Goal: Transaction & Acquisition: Book appointment/travel/reservation

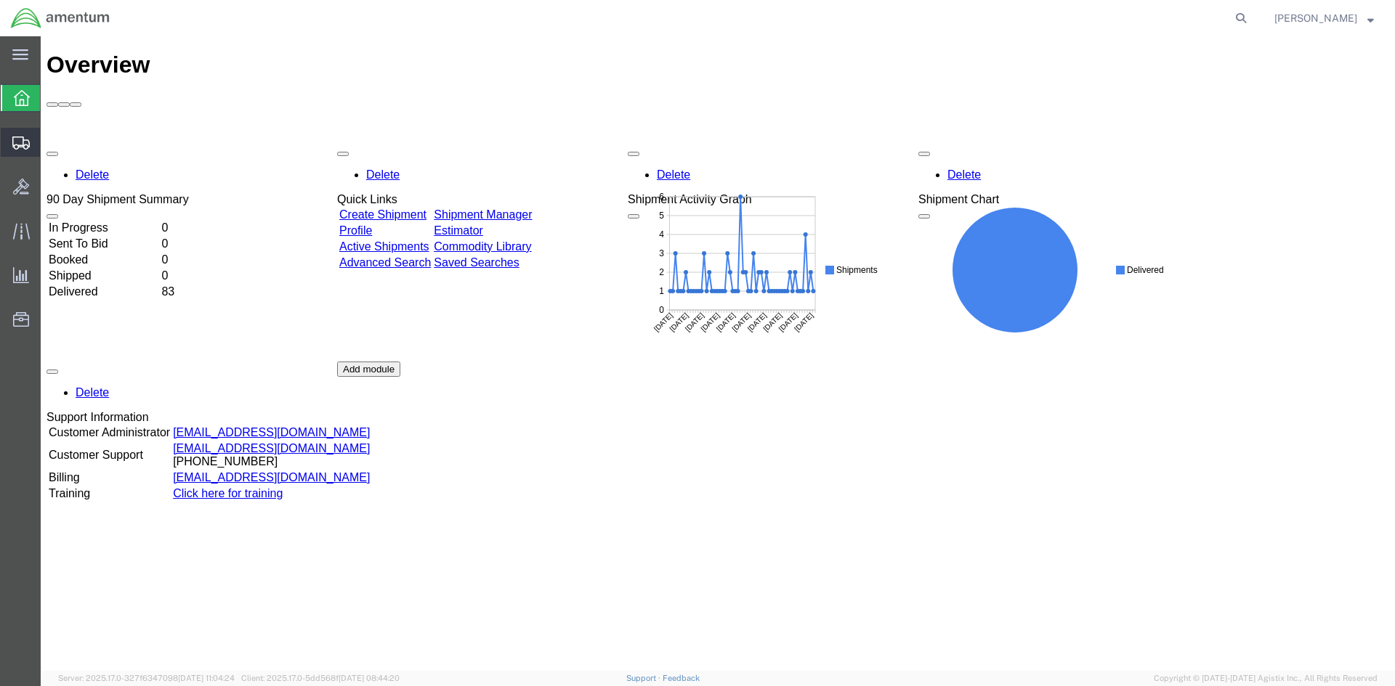
click at [19, 142] on icon at bounding box center [20, 143] width 17 height 13
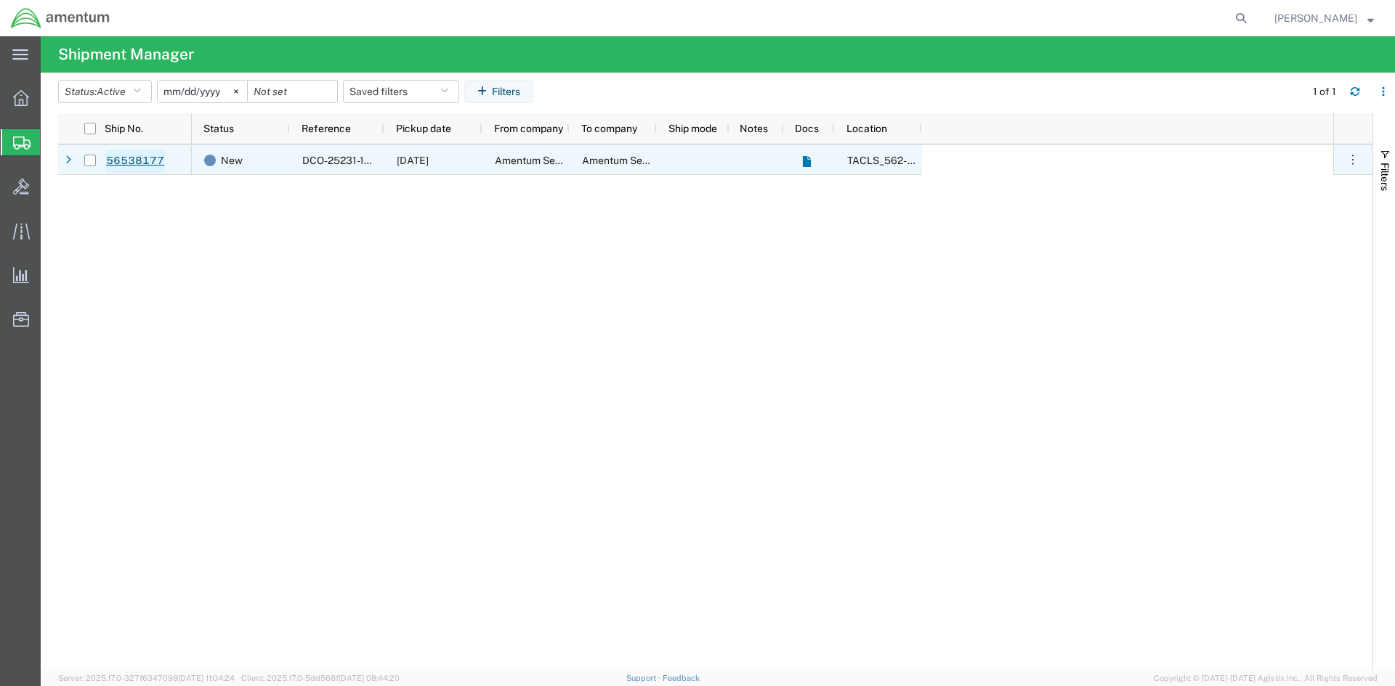
click at [131, 160] on link "56538177" at bounding box center [135, 161] width 60 height 23
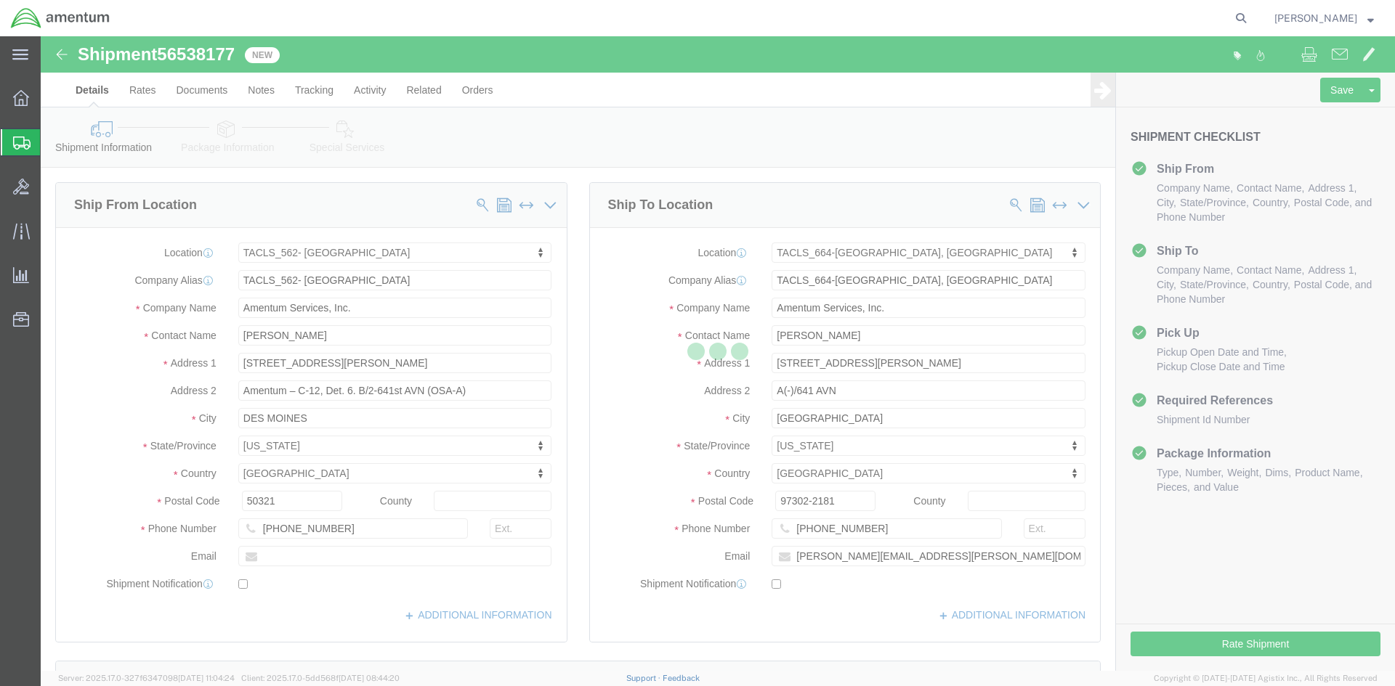
select select "42699"
select select "42731"
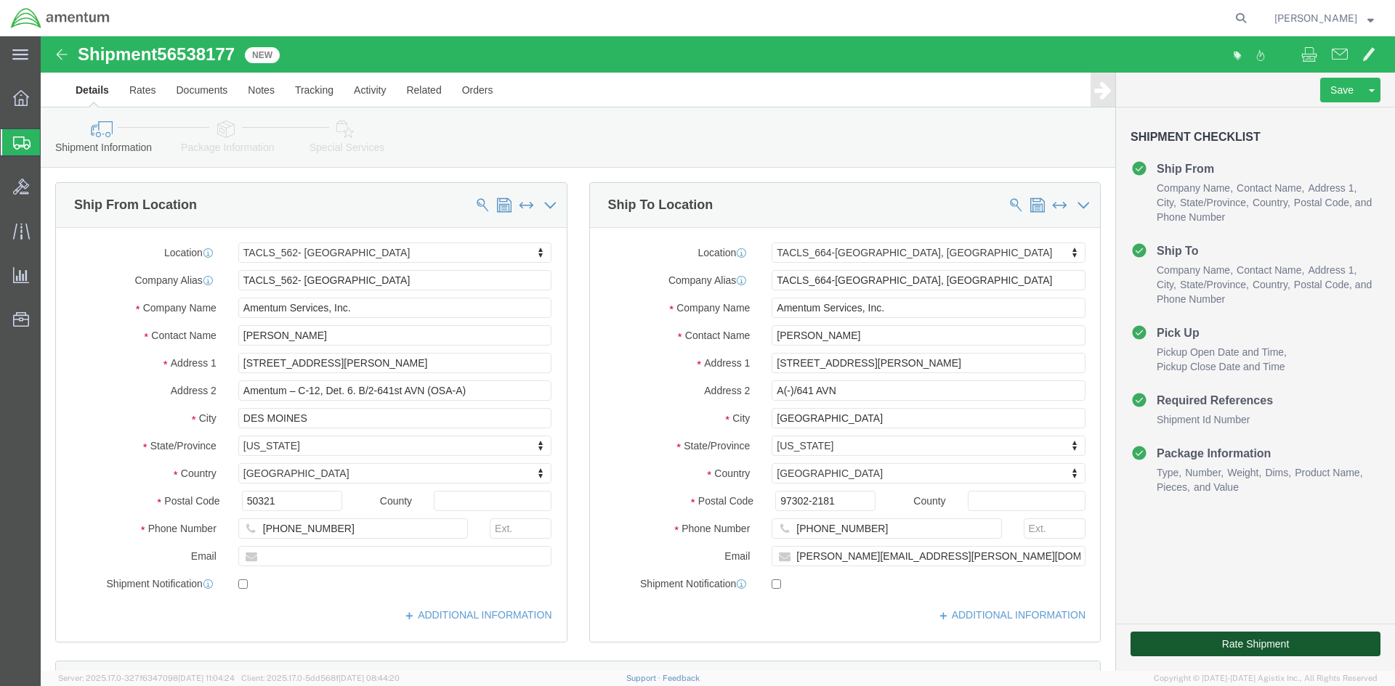
drag, startPoint x: 1145, startPoint y: 604, endPoint x: 1181, endPoint y: 638, distance: 49.4
click button "Rate Shipment"
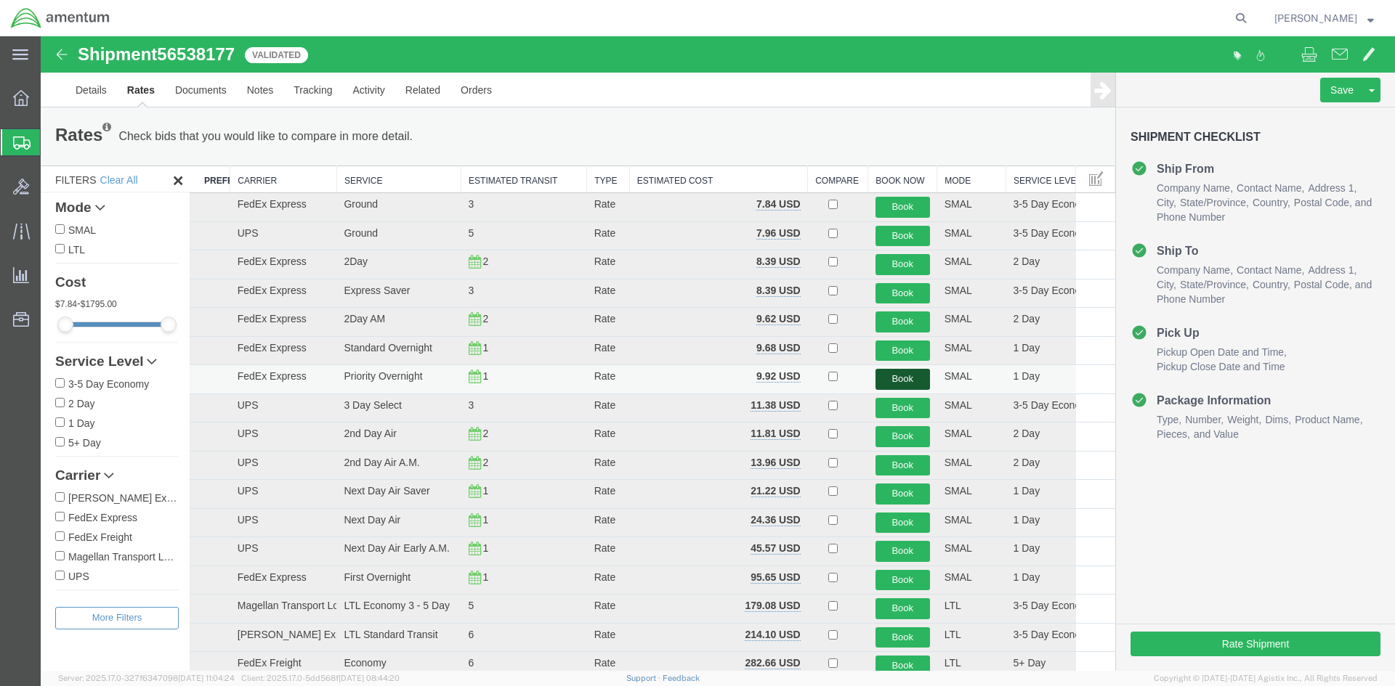
click at [896, 376] on button "Book" at bounding box center [902, 379] width 54 height 21
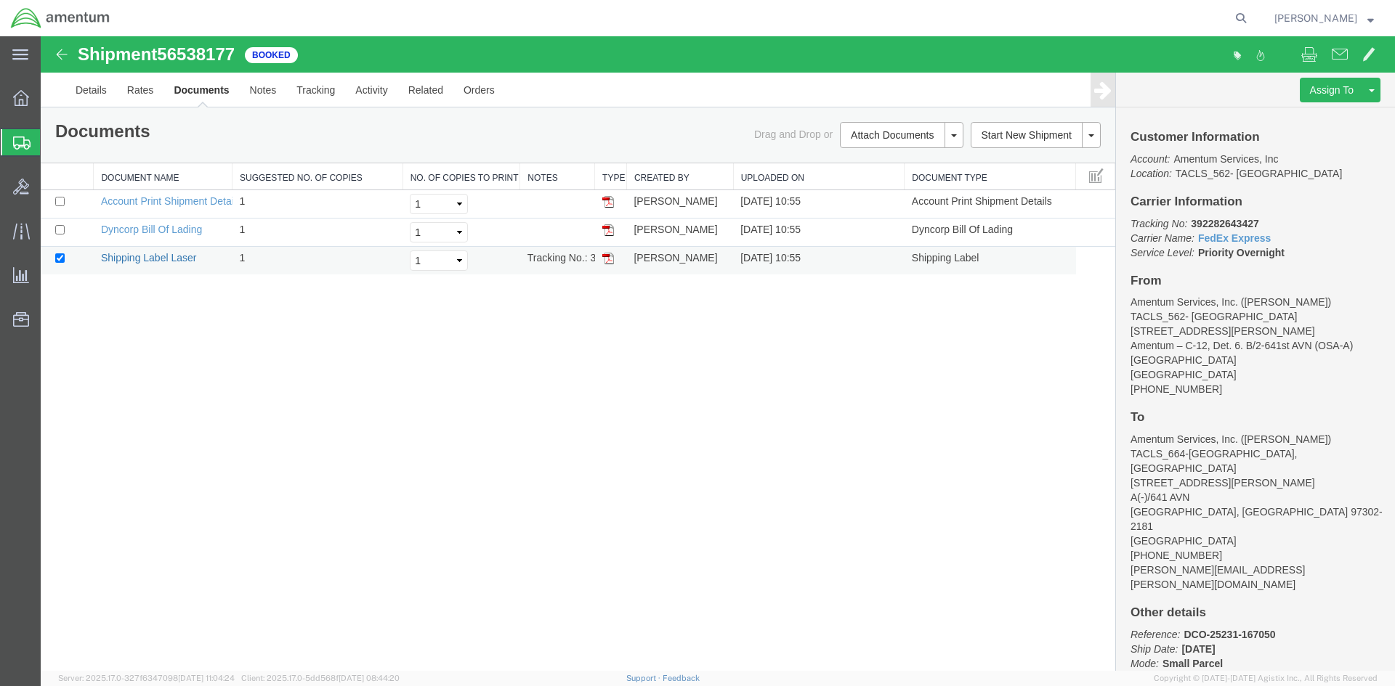
click at [136, 259] on link "Shipping Label Laser" at bounding box center [149, 258] width 96 height 12
